Goal: Information Seeking & Learning: Compare options

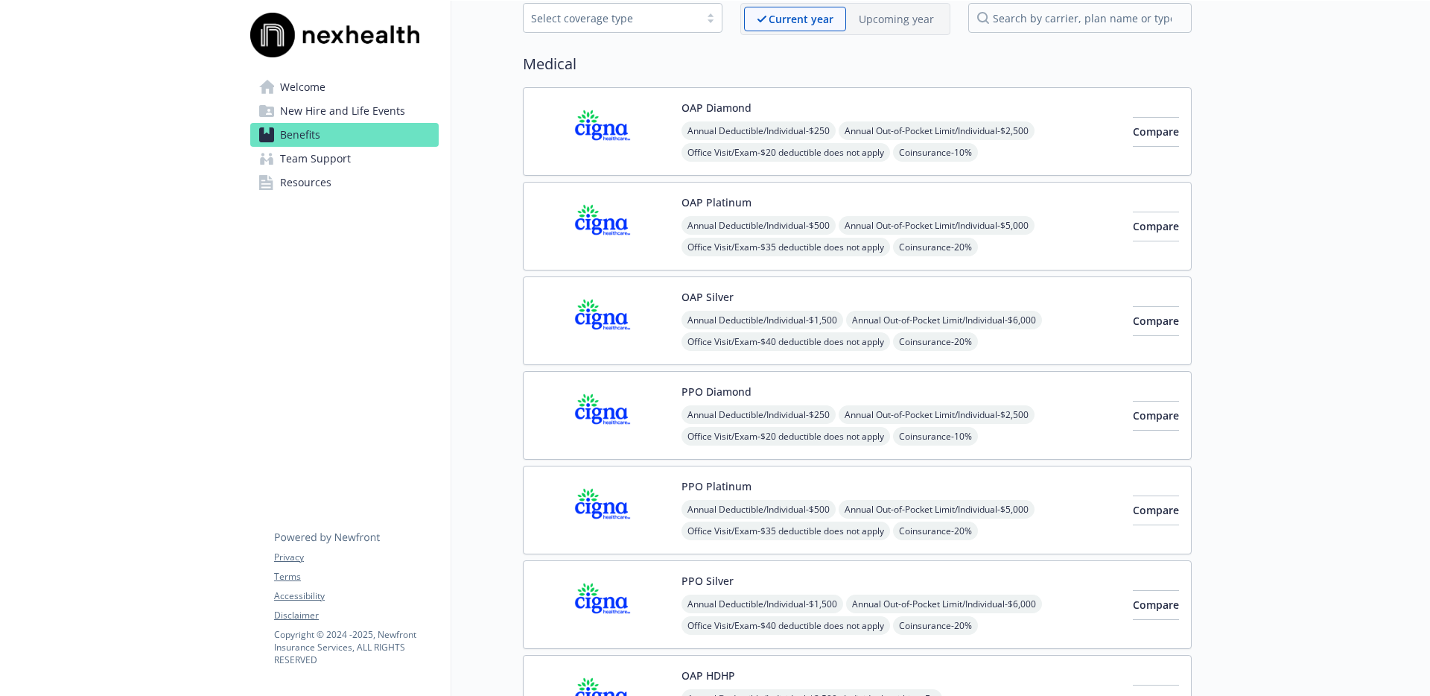
scroll to position [80, 0]
click at [1133, 133] on span "Compare" at bounding box center [1156, 130] width 46 height 14
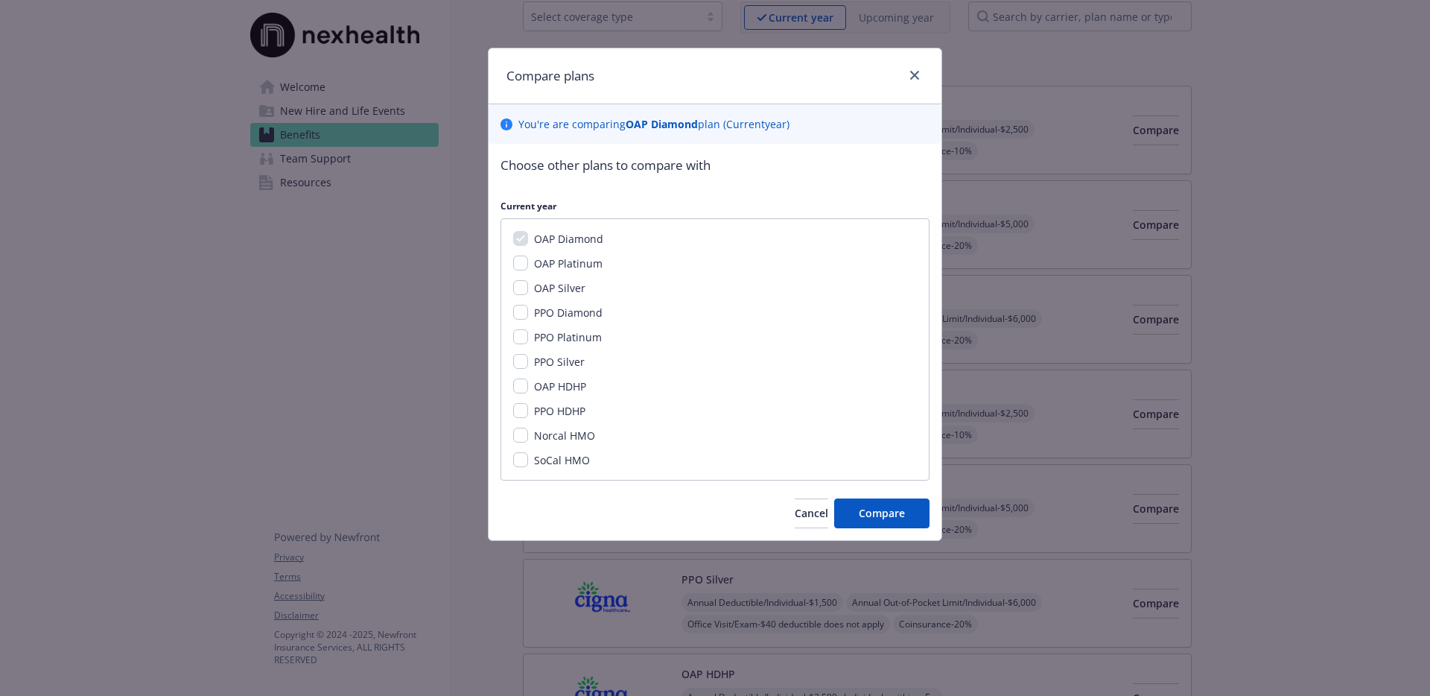
click at [528, 264] on div "OAP Platinum" at bounding box center [566, 263] width 77 height 16
drag, startPoint x: 524, startPoint y: 265, endPoint x: 525, endPoint y: 273, distance: 8.2
click at [524, 265] on input "OAP Platinum" at bounding box center [520, 262] width 15 height 15
checkbox input "true"
click at [869, 507] on span "Compare" at bounding box center [882, 513] width 46 height 14
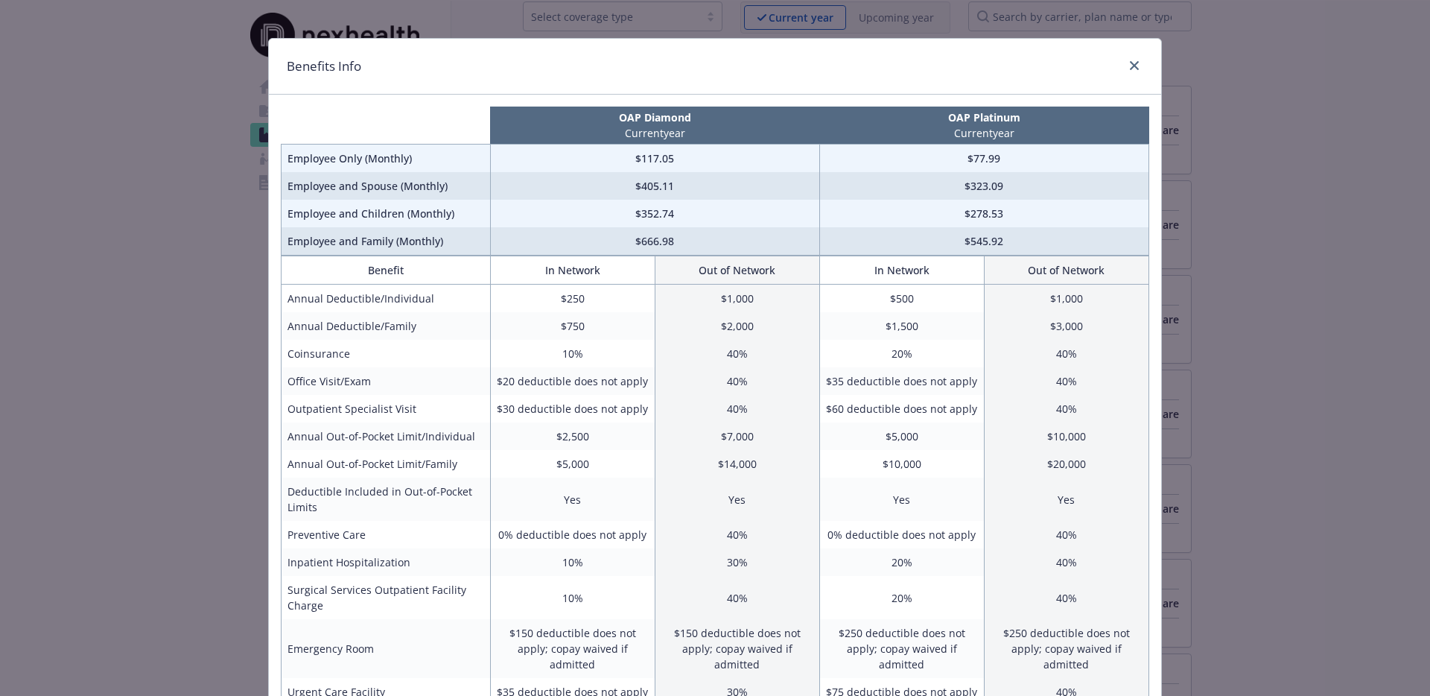
scroll to position [0, 0]
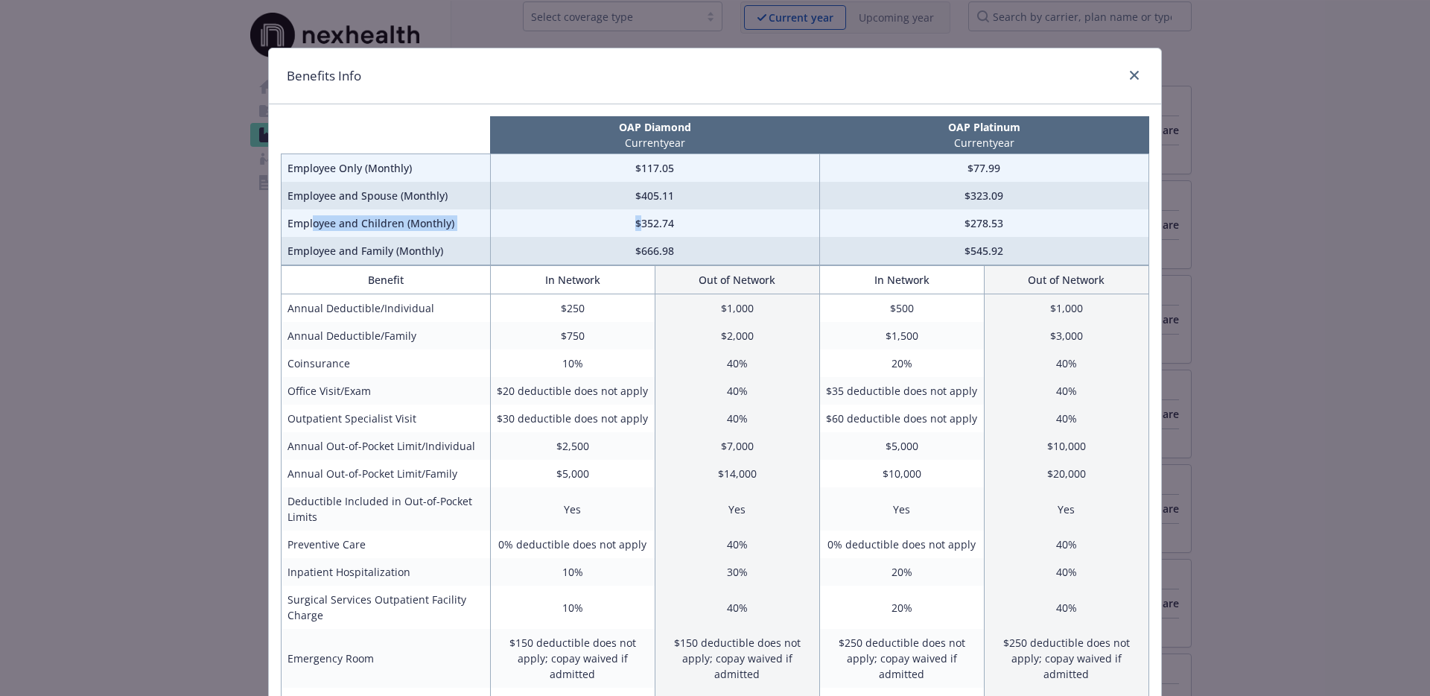
drag, startPoint x: 315, startPoint y: 223, endPoint x: 641, endPoint y: 224, distance: 326.3
click at [641, 224] on tr "Employee and Children (Monthly) $352.74 $278.53" at bounding box center [716, 223] width 868 height 28
click at [649, 222] on td "$352.74" at bounding box center [654, 223] width 329 height 28
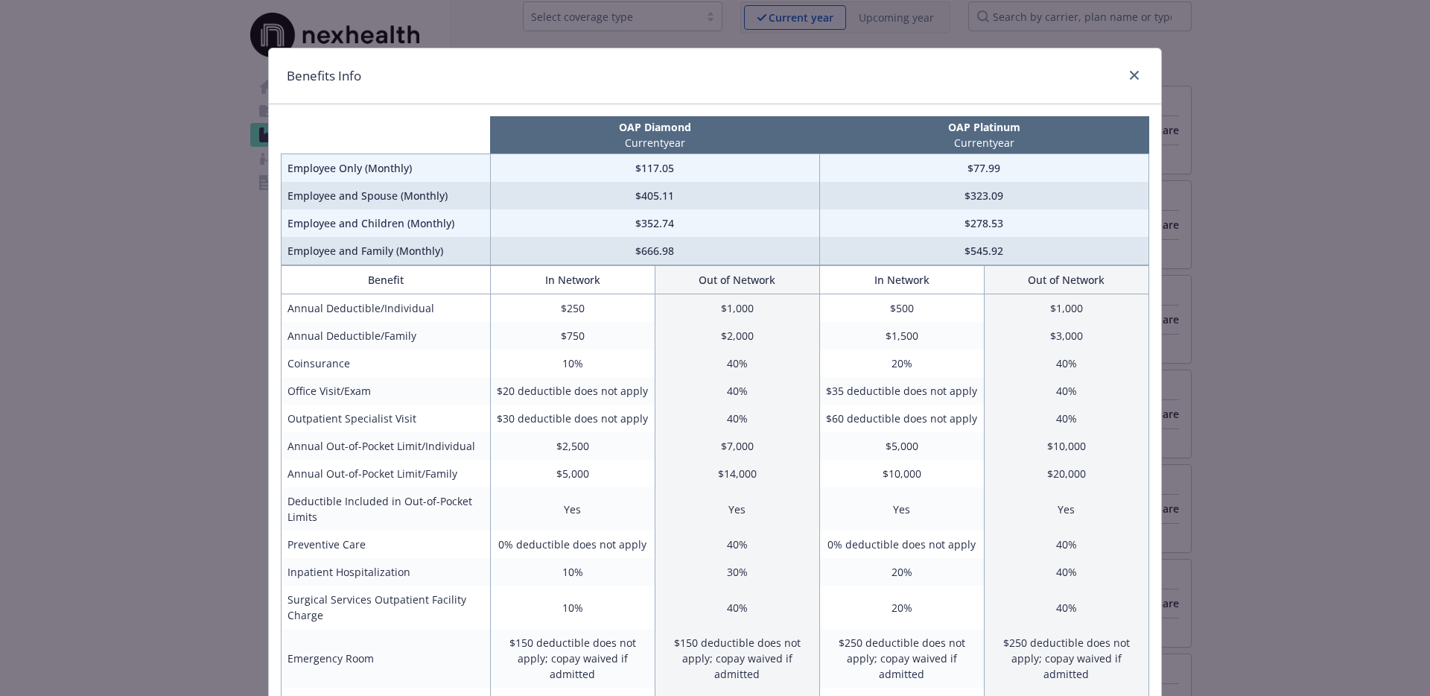
click at [983, 226] on td "$278.53" at bounding box center [983, 223] width 329 height 28
drag, startPoint x: 983, startPoint y: 226, endPoint x: 971, endPoint y: 235, distance: 15.4
click at [983, 226] on td "$278.53" at bounding box center [983, 223] width 329 height 28
click at [661, 130] on p "OAP Diamond" at bounding box center [654, 127] width 323 height 16
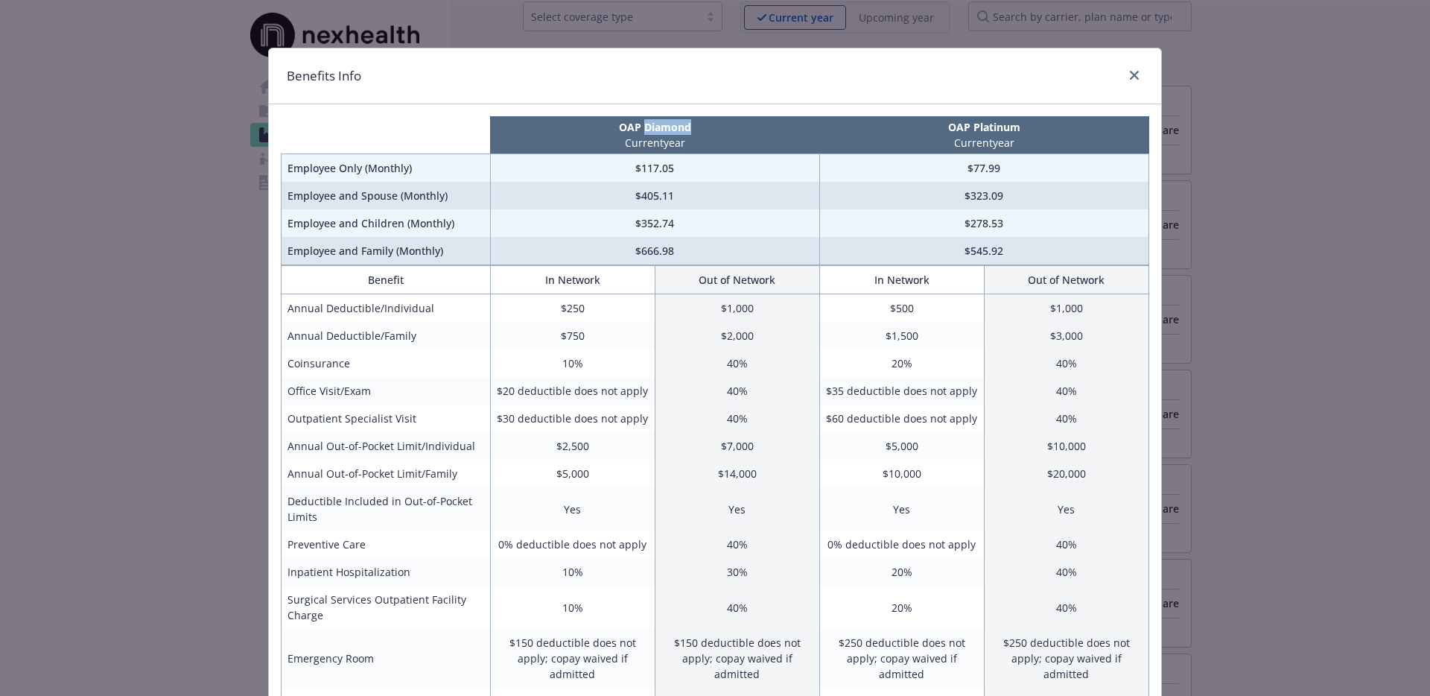
click at [661, 130] on p "OAP Diamond" at bounding box center [654, 127] width 323 height 16
click at [659, 227] on td "$352.74" at bounding box center [654, 223] width 329 height 28
click at [648, 168] on td "$117.05" at bounding box center [654, 168] width 329 height 28
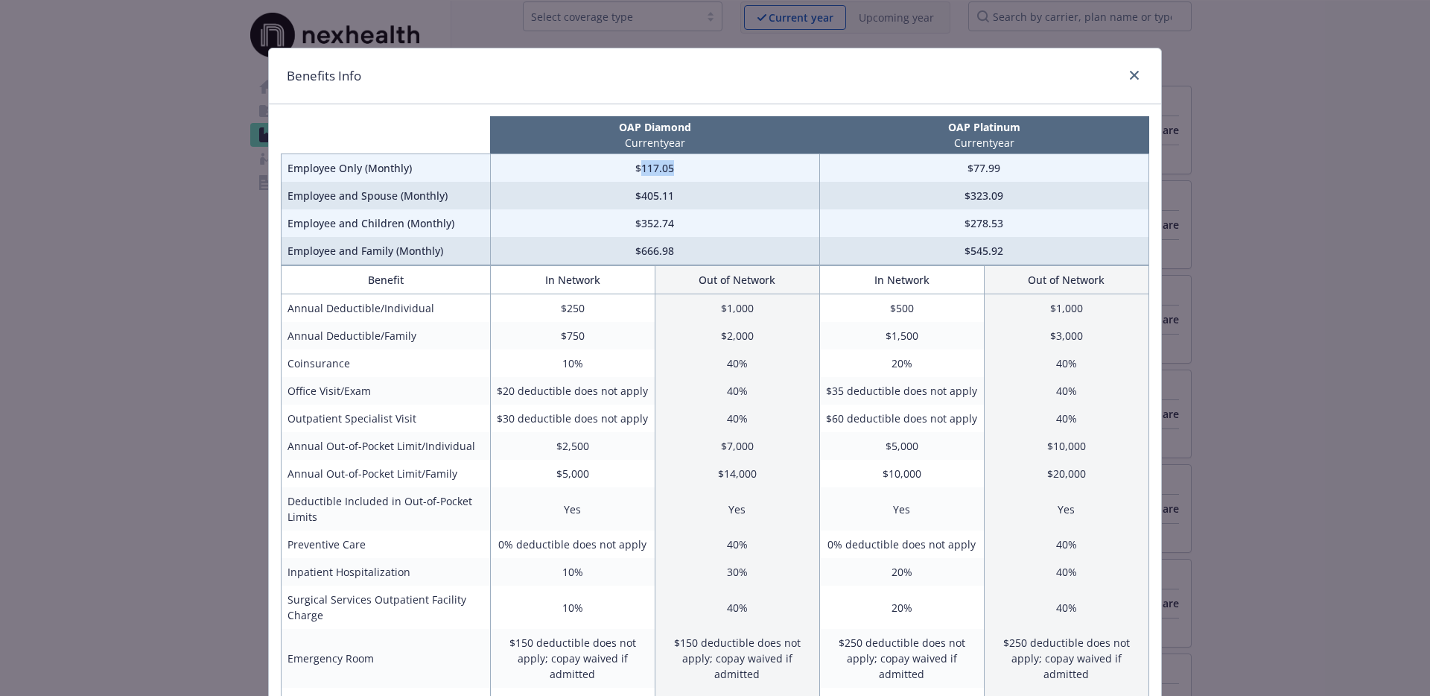
click at [648, 168] on td "$117.05" at bounding box center [654, 168] width 329 height 28
click at [653, 130] on p "OAP Diamond" at bounding box center [654, 127] width 323 height 16
click at [655, 170] on td "$117.05" at bounding box center [654, 168] width 329 height 28
drag, startPoint x: 655, startPoint y: 170, endPoint x: 679, endPoint y: 193, distance: 33.7
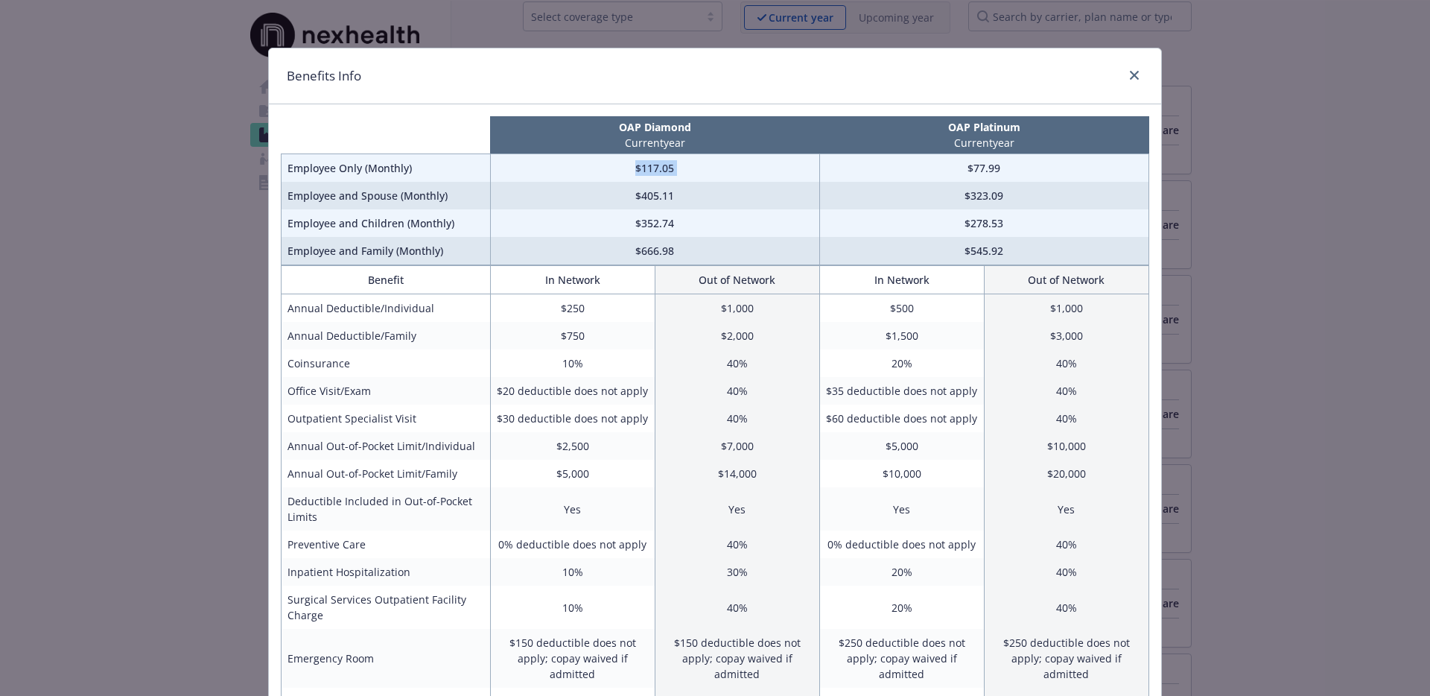
click at [655, 170] on td "$117.05" at bounding box center [654, 168] width 329 height 28
click at [653, 222] on td "$352.74" at bounding box center [654, 223] width 329 height 28
click at [647, 253] on td "$666.98" at bounding box center [654, 251] width 329 height 28
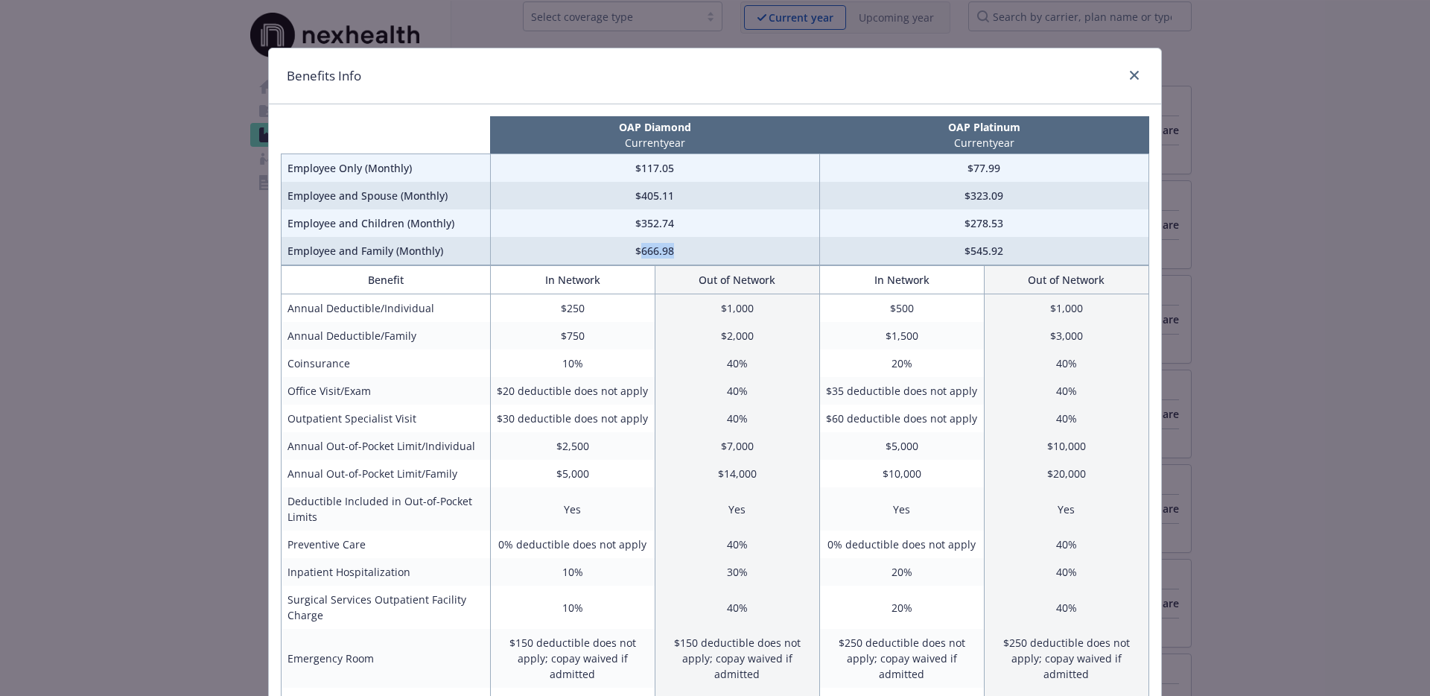
click at [647, 253] on td "$666.98" at bounding box center [654, 251] width 329 height 28
click at [683, 255] on td "$666.98" at bounding box center [654, 251] width 329 height 28
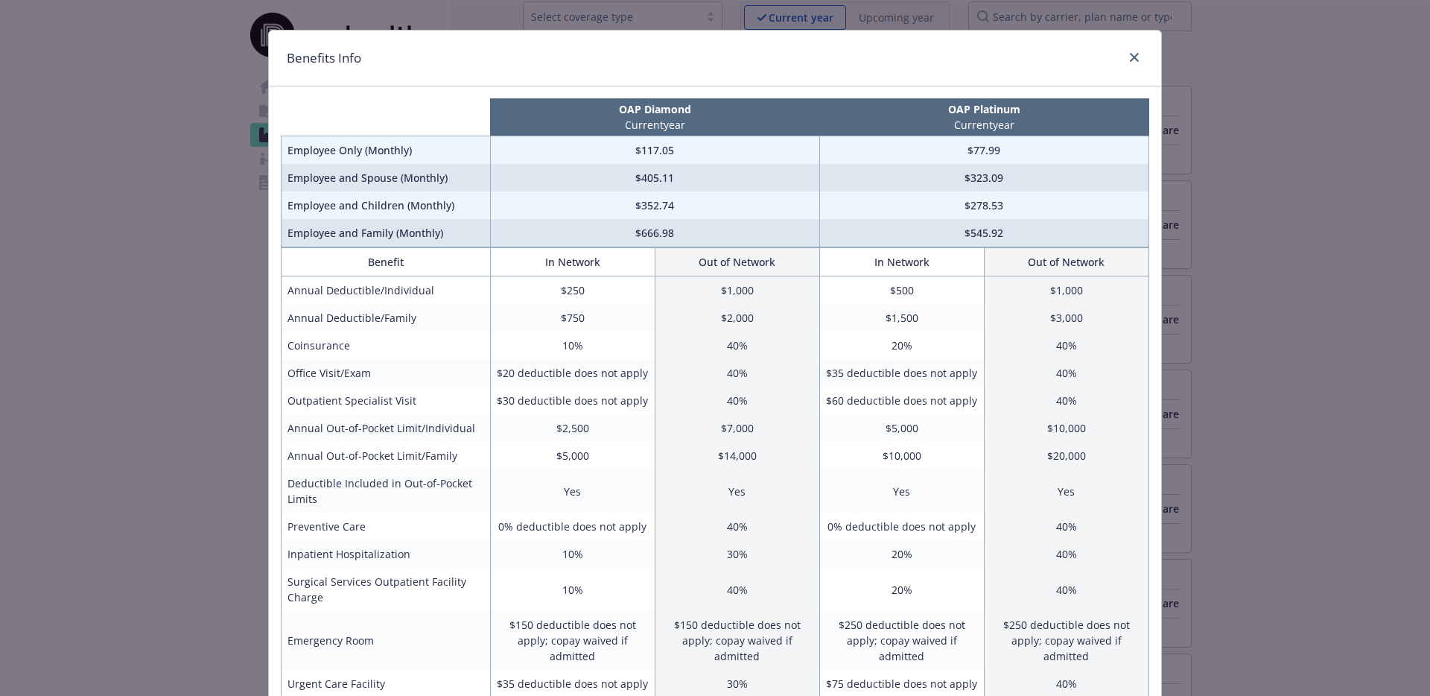
scroll to position [27, 0]
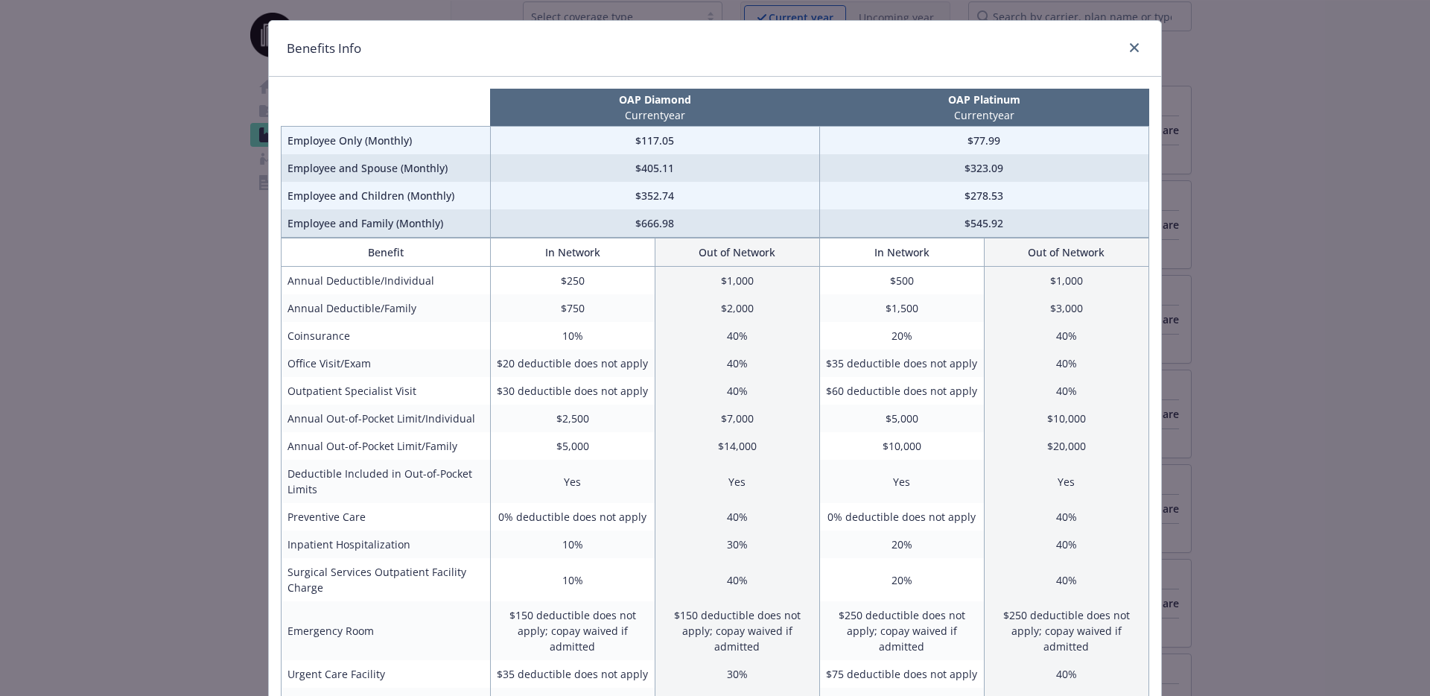
click at [561, 317] on td "$750" at bounding box center [572, 308] width 165 height 28
click at [574, 308] on td "$750" at bounding box center [572, 309] width 165 height 28
click at [988, 224] on td "$545.92" at bounding box center [983, 224] width 329 height 28
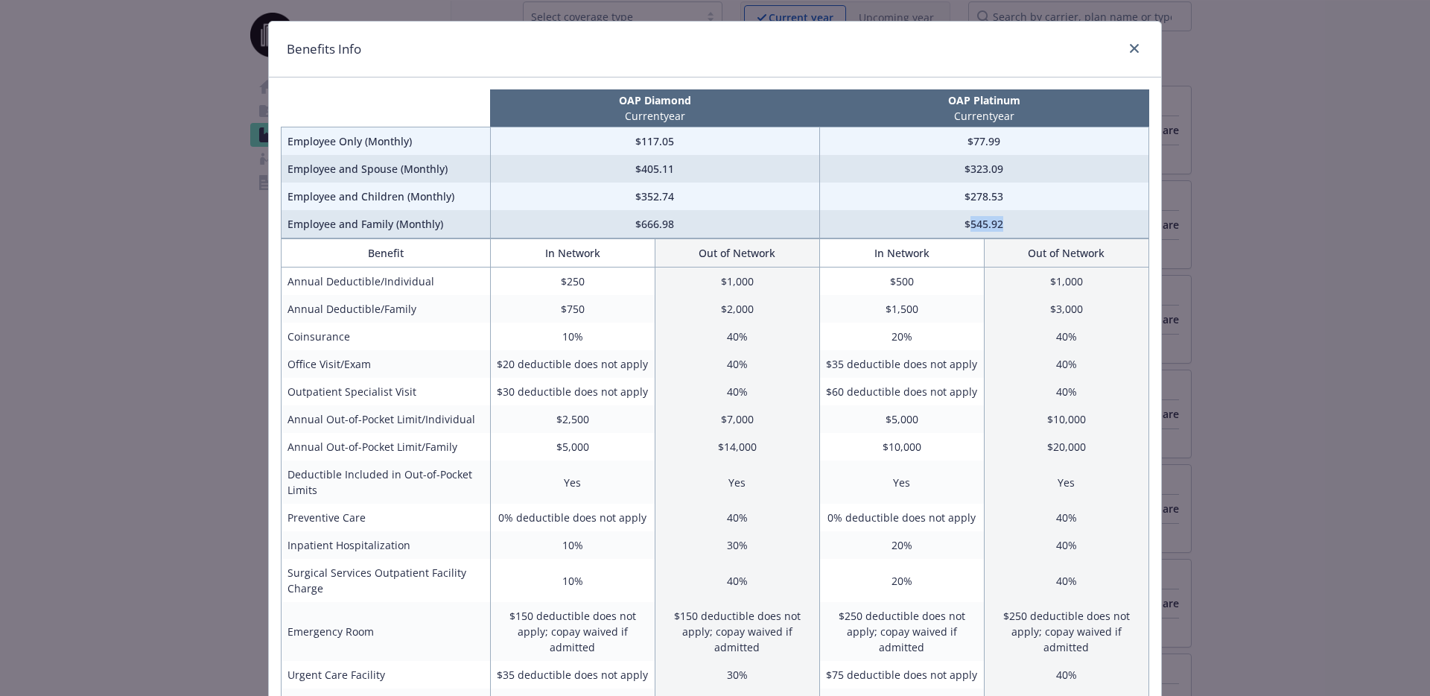
drag, startPoint x: 1038, startPoint y: 220, endPoint x: 1031, endPoint y: 222, distance: 7.8
click at [1038, 220] on td "$545.92" at bounding box center [983, 224] width 329 height 28
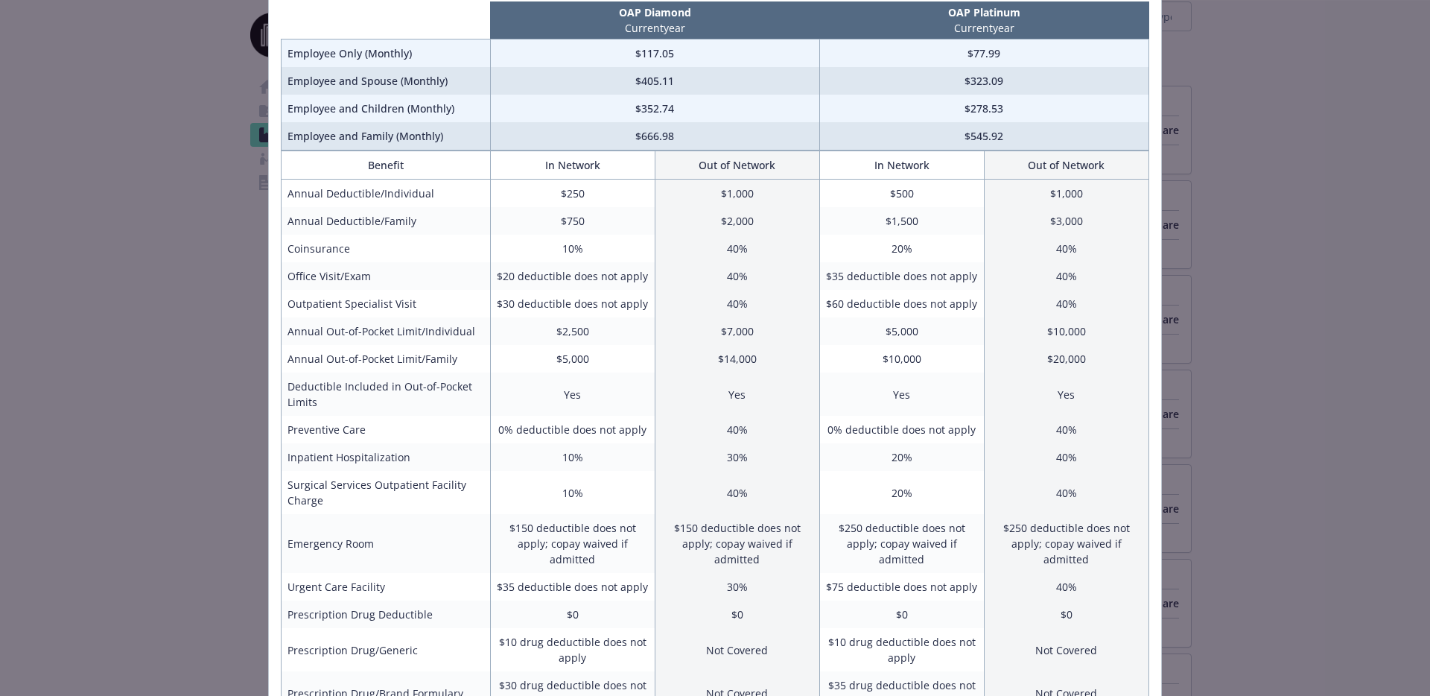
scroll to position [0, 0]
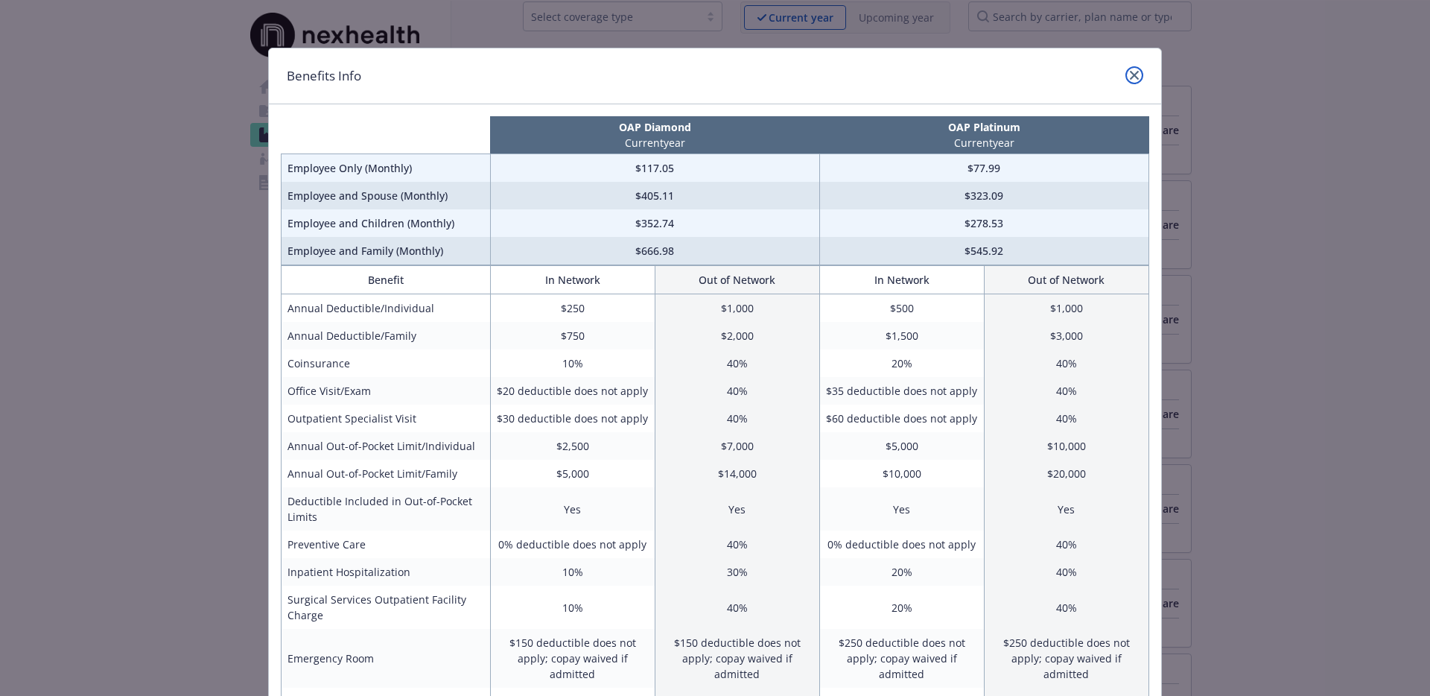
click at [1140, 80] on link "close" at bounding box center [1134, 75] width 18 height 18
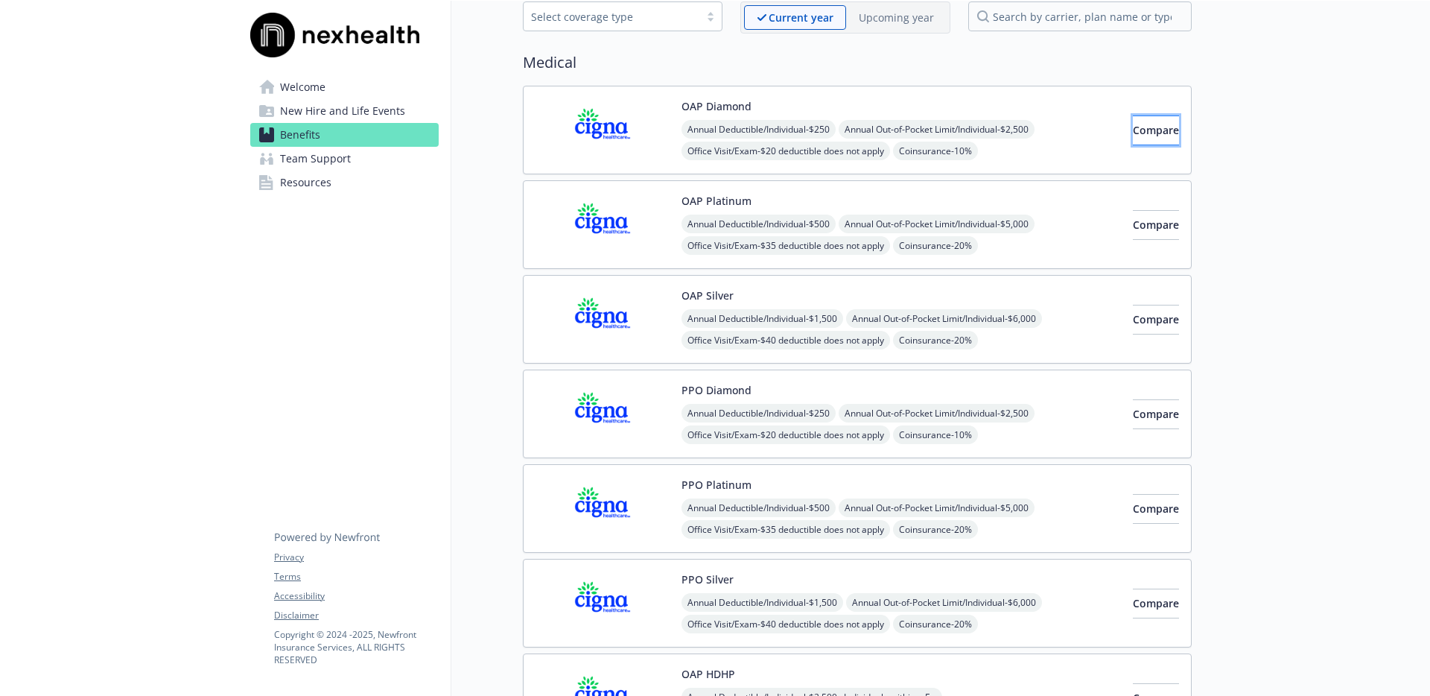
click at [1133, 136] on span "Compare" at bounding box center [1156, 130] width 46 height 14
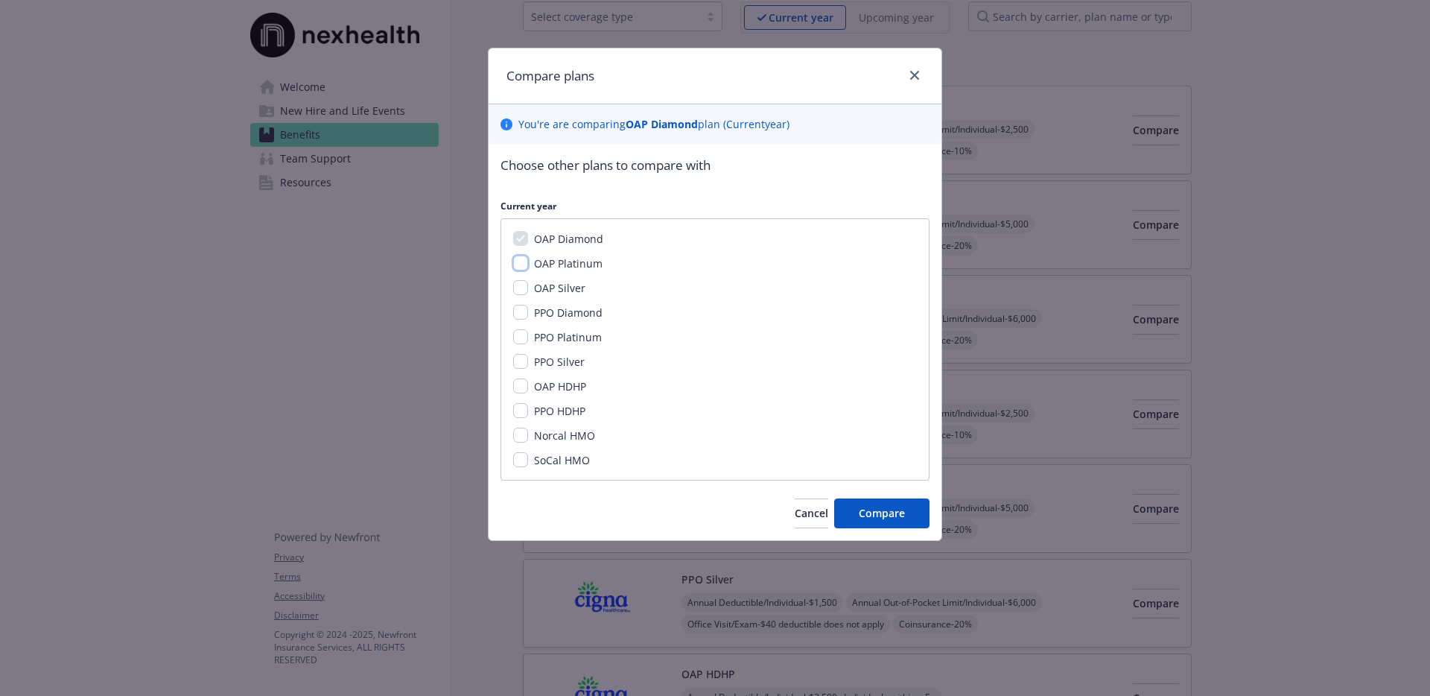
click at [523, 267] on input "OAP Platinum" at bounding box center [520, 262] width 15 height 15
checkbox input "true"
drag, startPoint x: 518, startPoint y: 282, endPoint x: 521, endPoint y: 299, distance: 17.4
click at [520, 284] on input "OAP Silver" at bounding box center [520, 287] width 15 height 15
checkbox input "true"
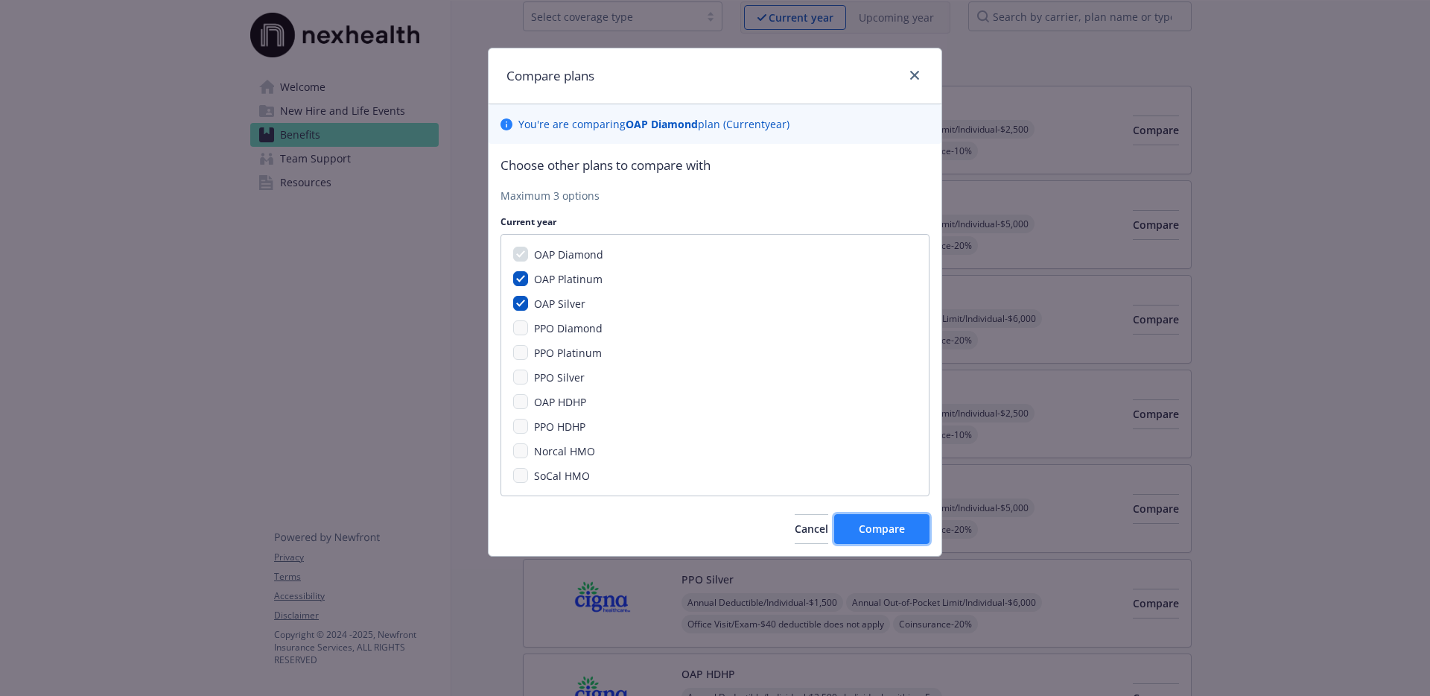
click at [872, 533] on span "Compare" at bounding box center [882, 528] width 46 height 14
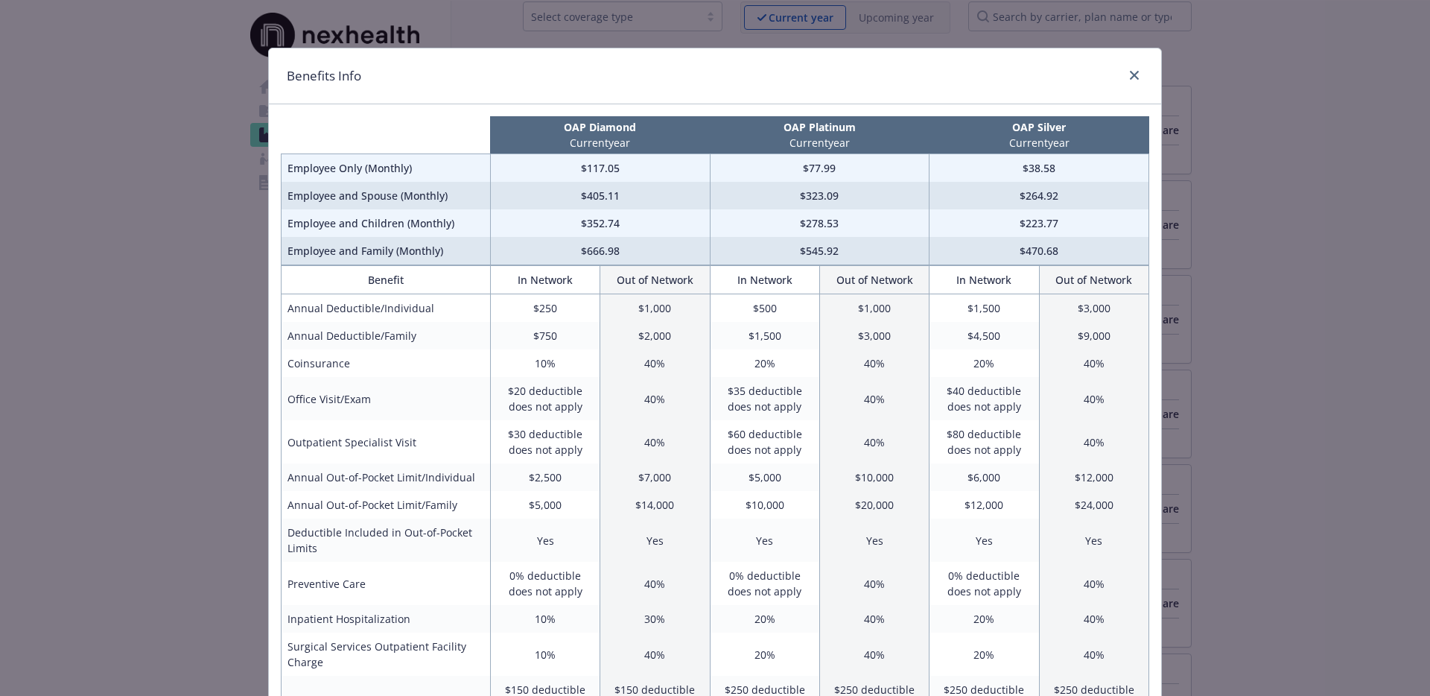
scroll to position [4, 0]
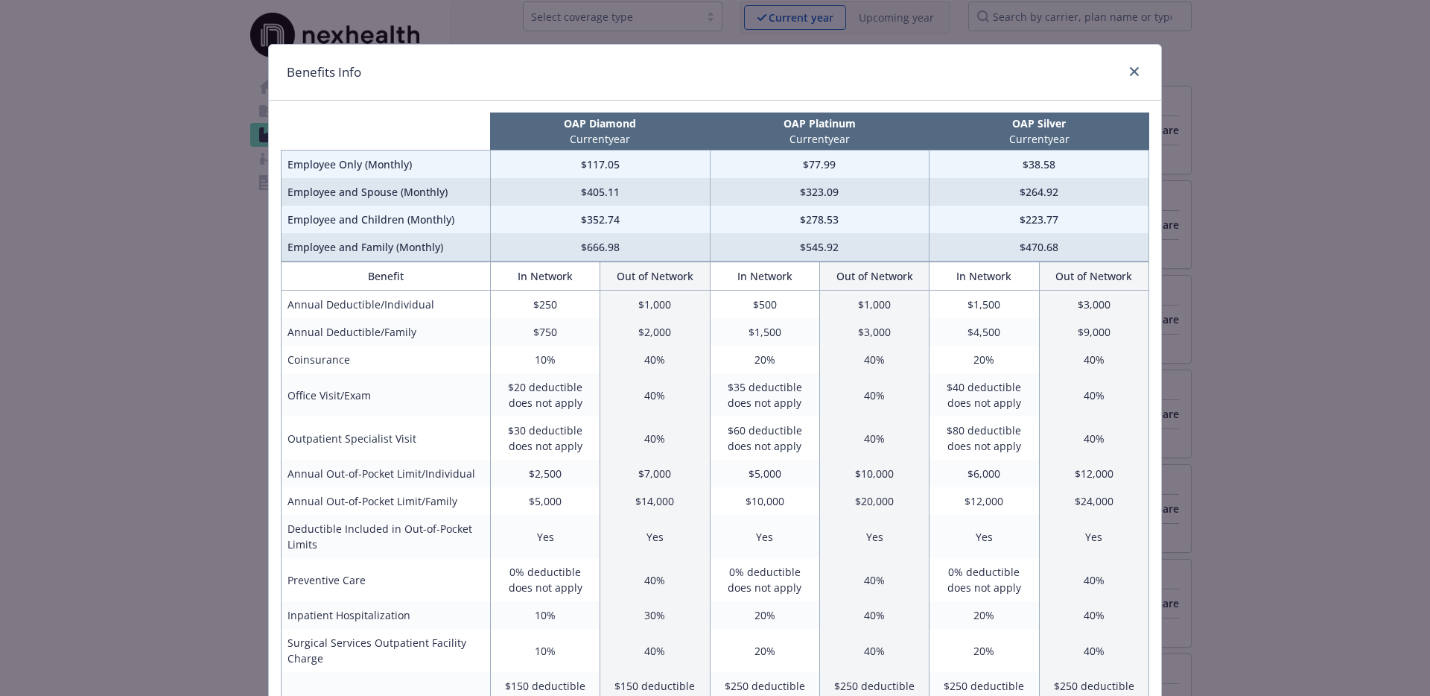
click at [1042, 247] on td "$470.68" at bounding box center [1040, 247] width 220 height 28
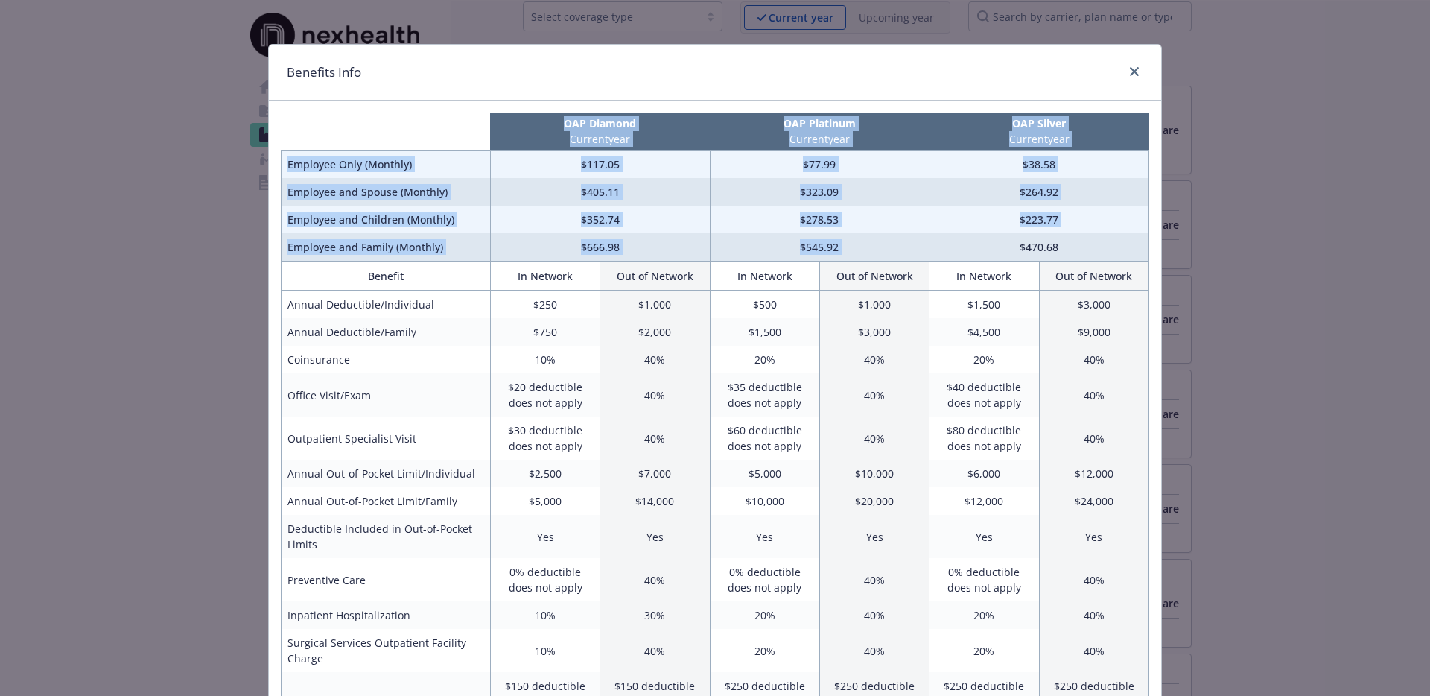
drag, startPoint x: 1042, startPoint y: 247, endPoint x: 1037, endPoint y: 262, distance: 15.8
click at [1042, 248] on td "$470.68" at bounding box center [1040, 247] width 220 height 28
